Goal: Information Seeking & Learning: Find specific fact

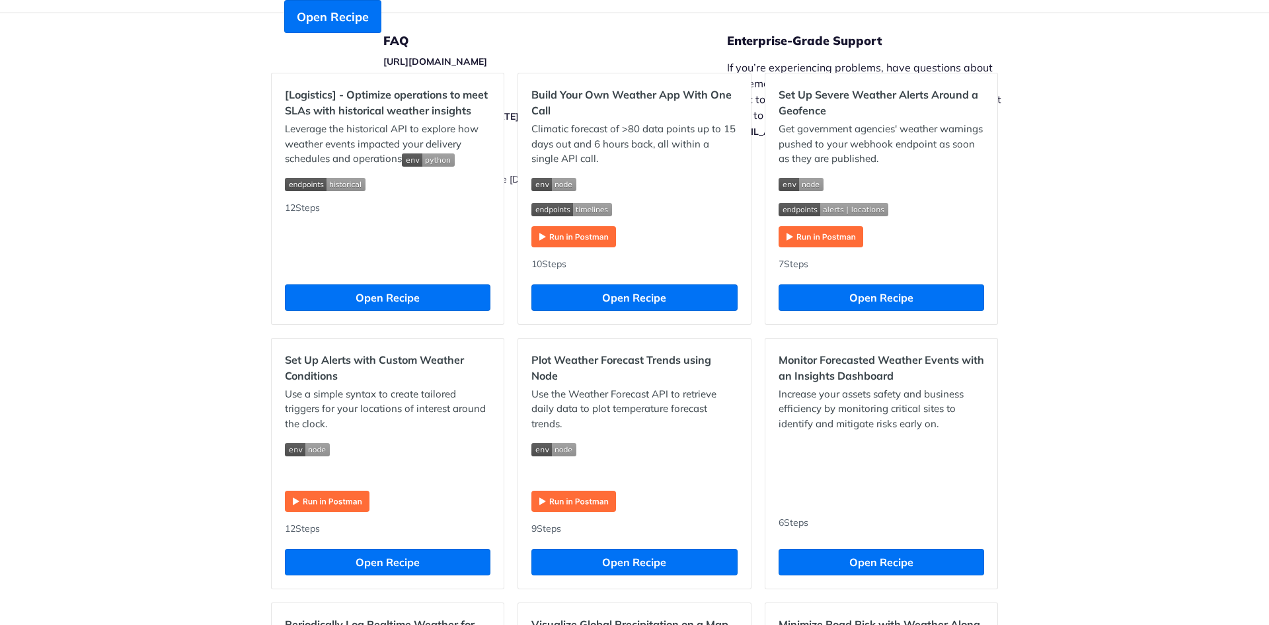
scroll to position [397, 0]
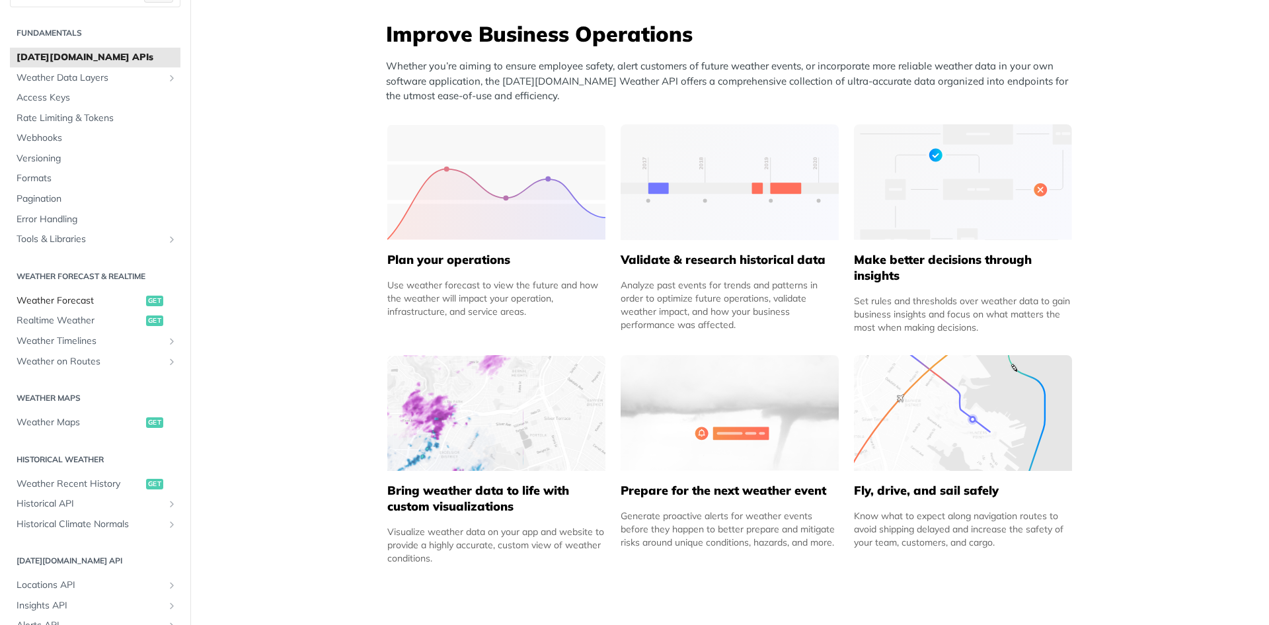
scroll to position [66, 0]
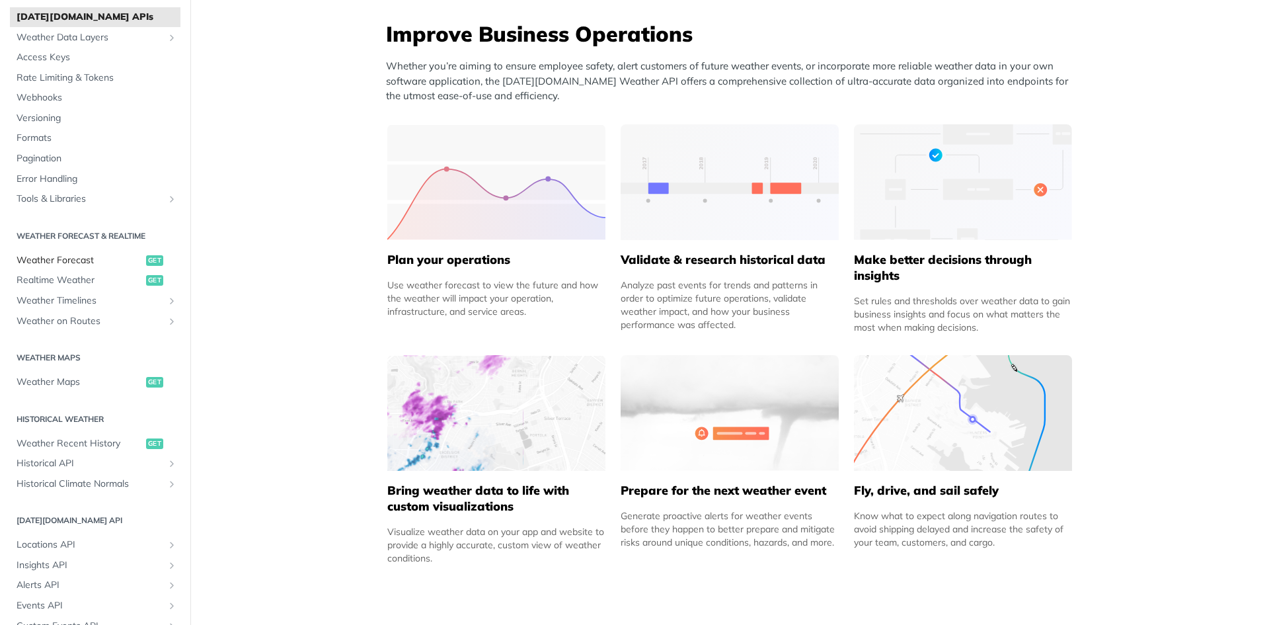
click at [89, 259] on span "Weather Forecast" at bounding box center [80, 260] width 126 height 13
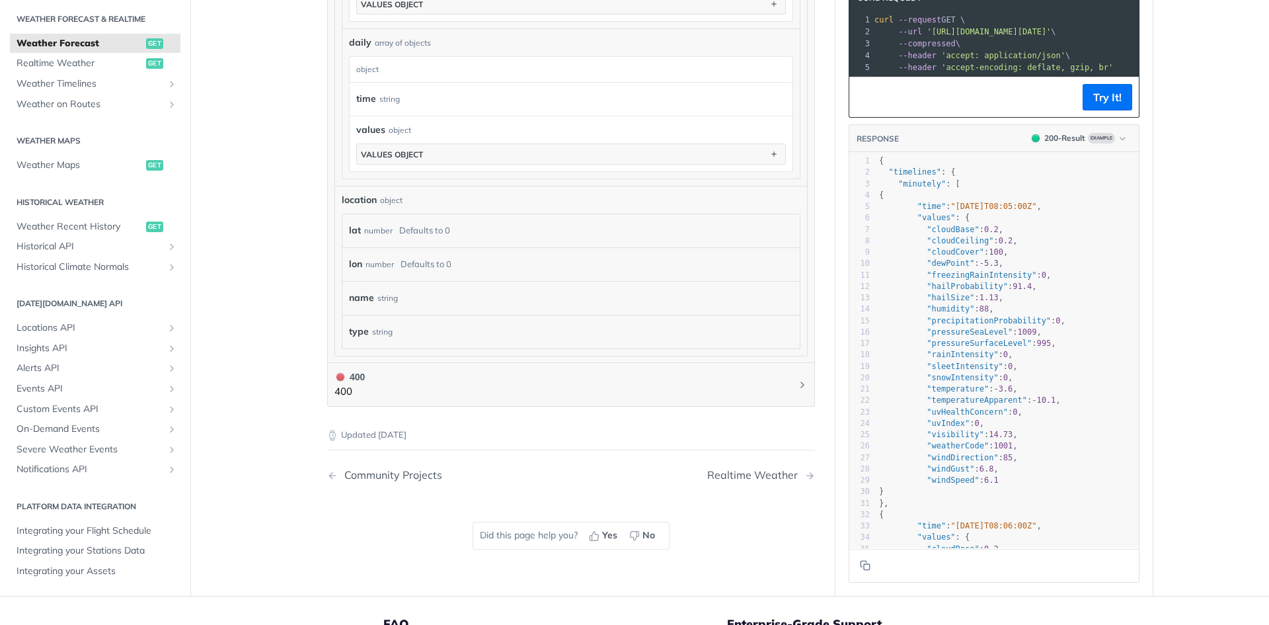
scroll to position [1124, 0]
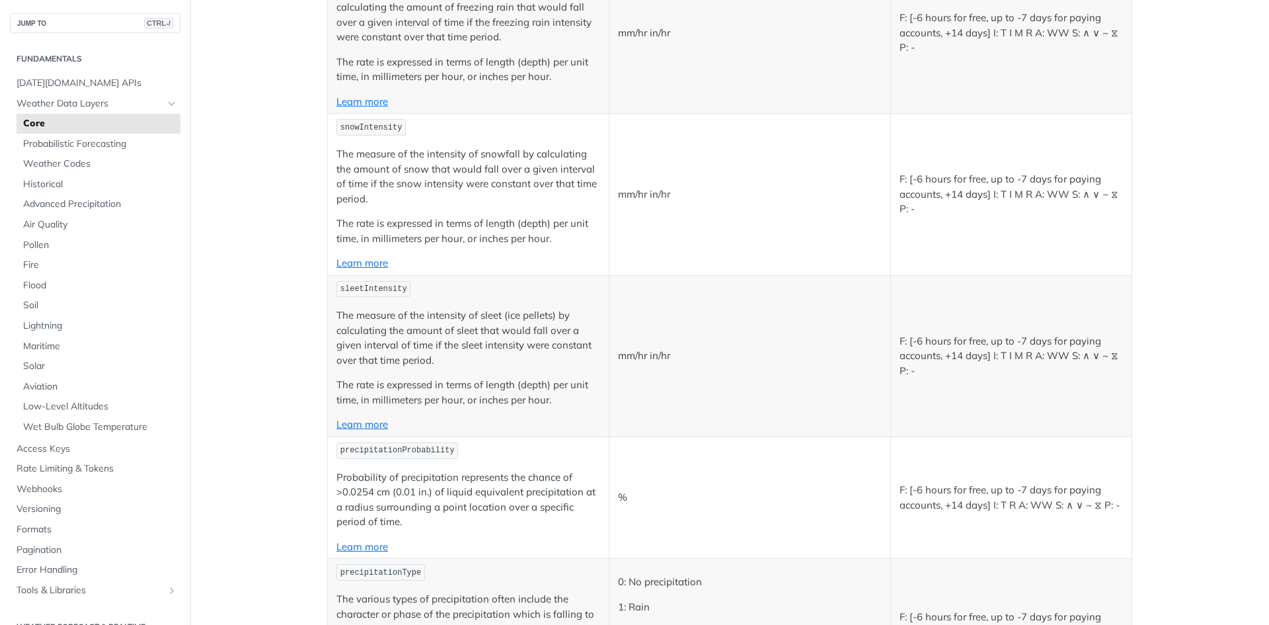
scroll to position [2776, 0]
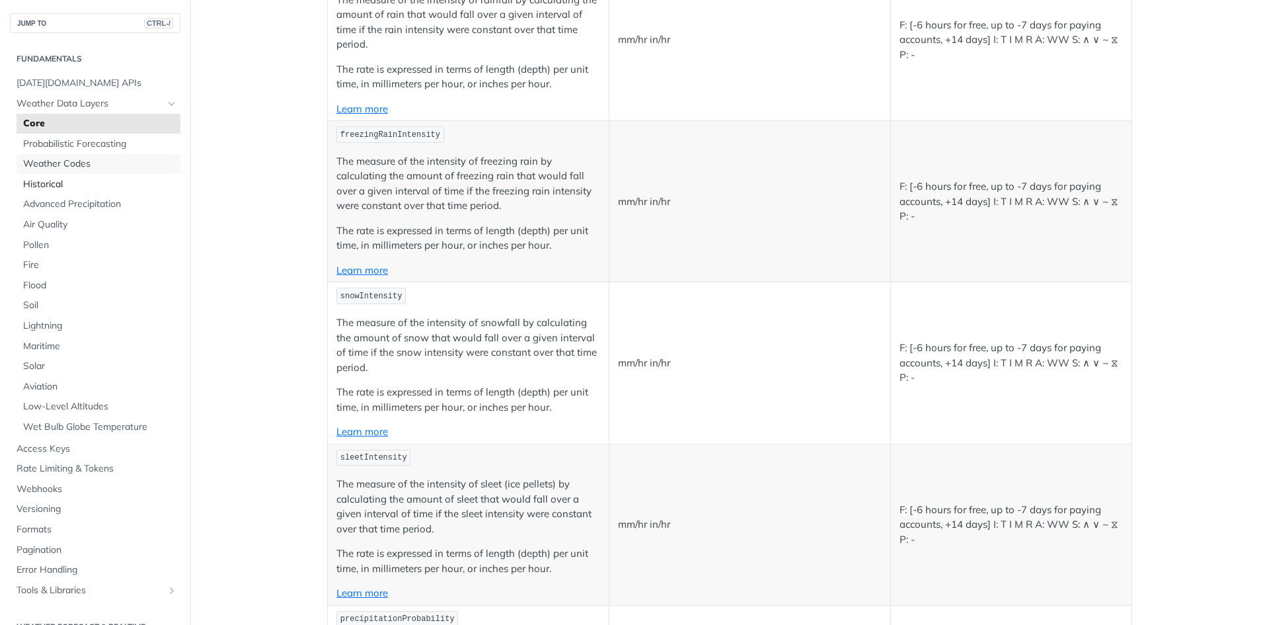
drag, startPoint x: 63, startPoint y: 156, endPoint x: 97, endPoint y: 176, distance: 39.1
click at [63, 156] on link "Weather Codes" at bounding box center [99, 164] width 164 height 20
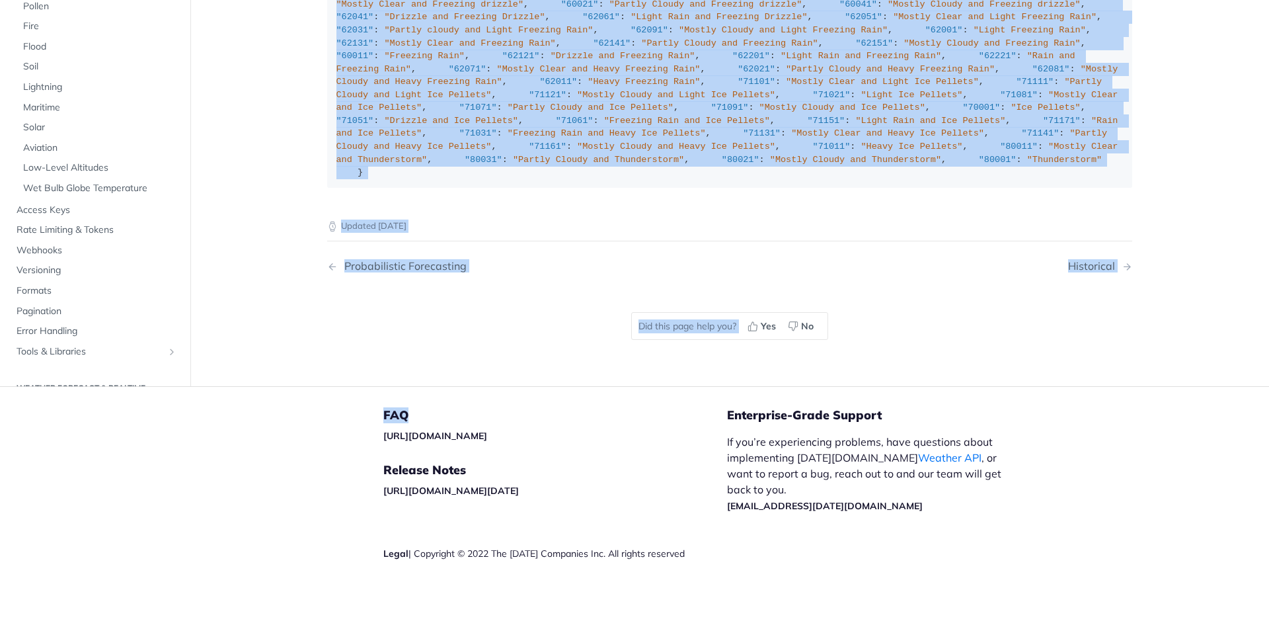
scroll to position [10077, 0]
drag, startPoint x: 327, startPoint y: 170, endPoint x: 448, endPoint y: 190, distance: 123.2
copy div "🚧 loremipSumd sitam cons adipisci elits doeiusm temporinci u.l "etdol", mag ali…"
